Goal: Navigation & Orientation: Go to known website

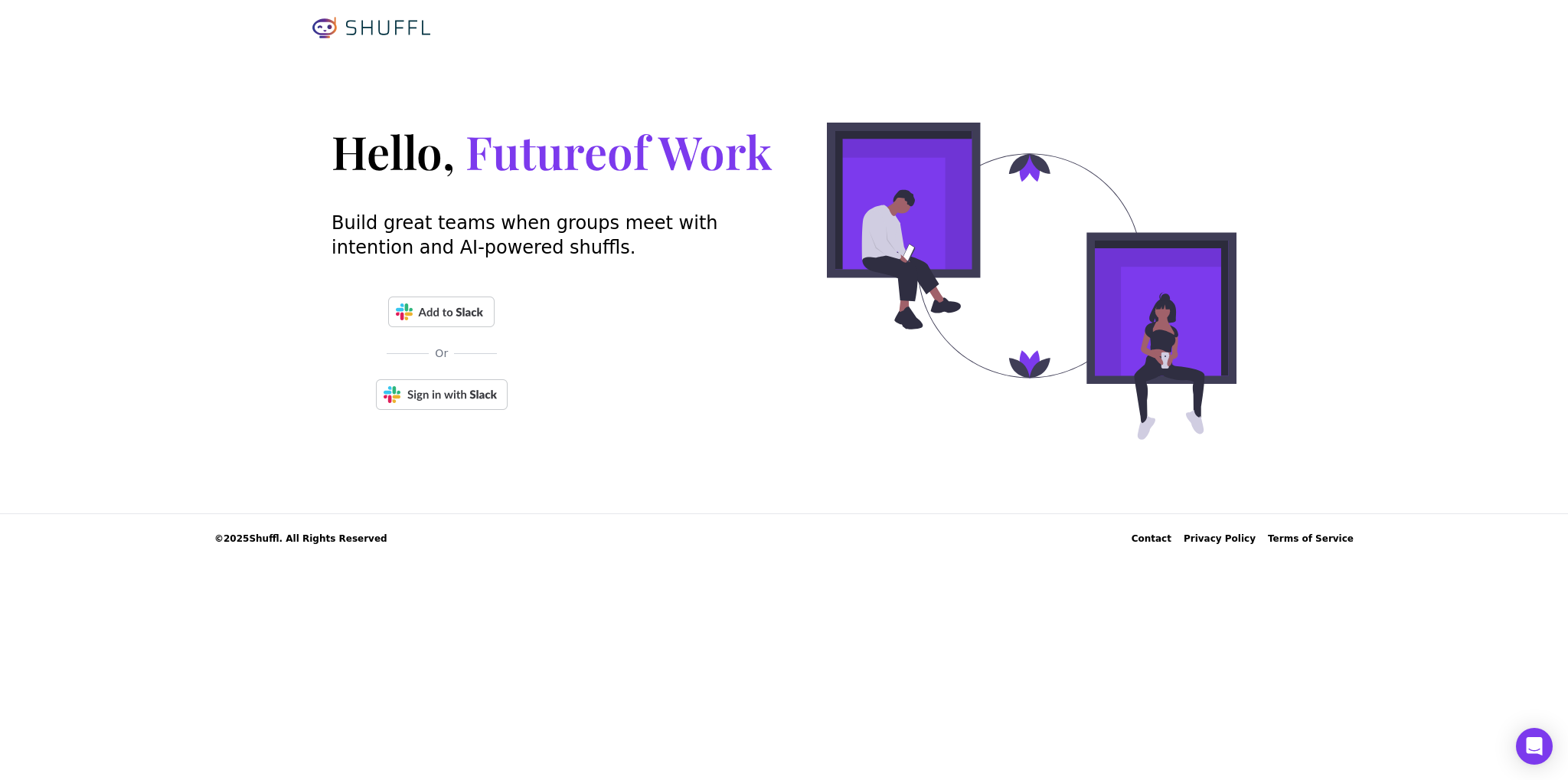
click at [432, 390] on img at bounding box center [441, 394] width 132 height 31
